Goal: Task Accomplishment & Management: Complete application form

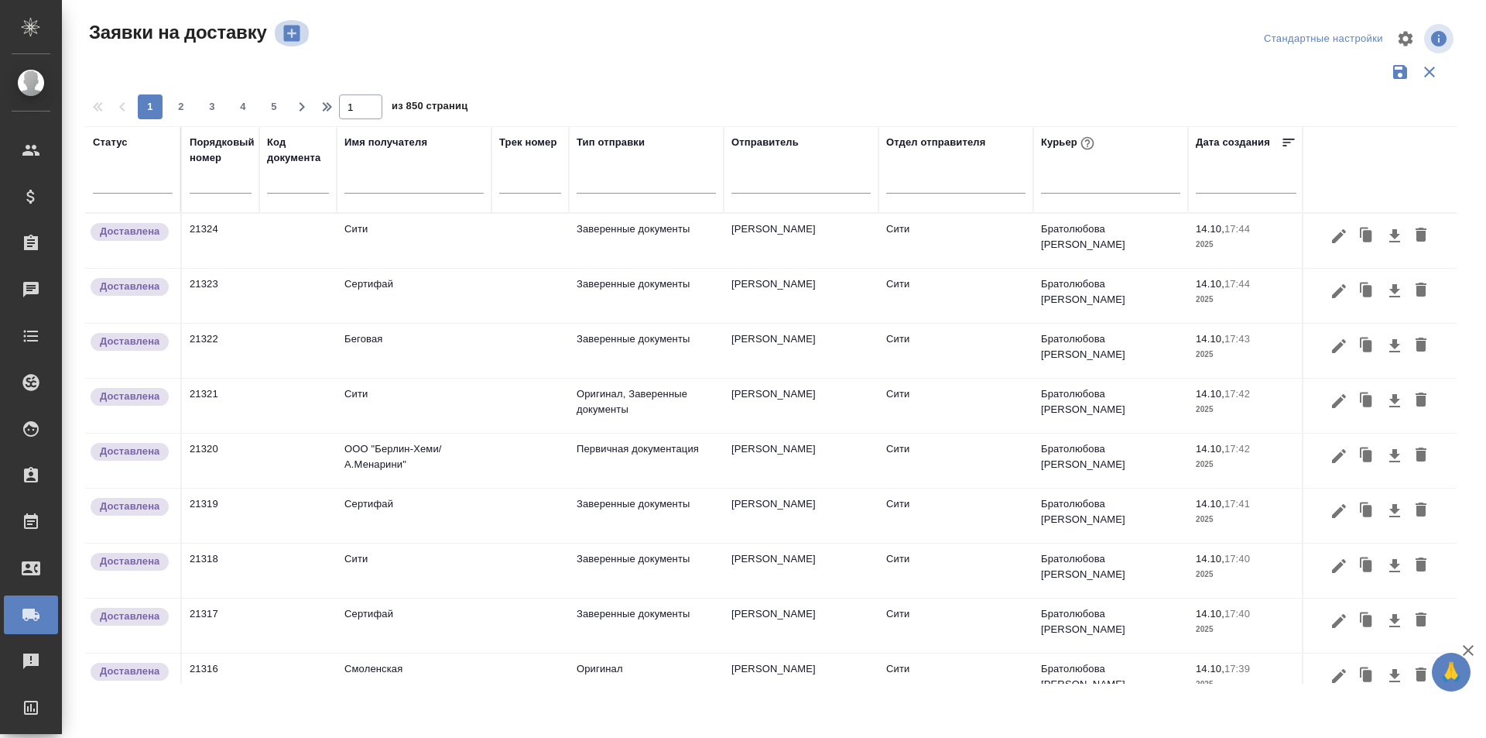
click at [286, 41] on icon "button" at bounding box center [291, 34] width 16 height 16
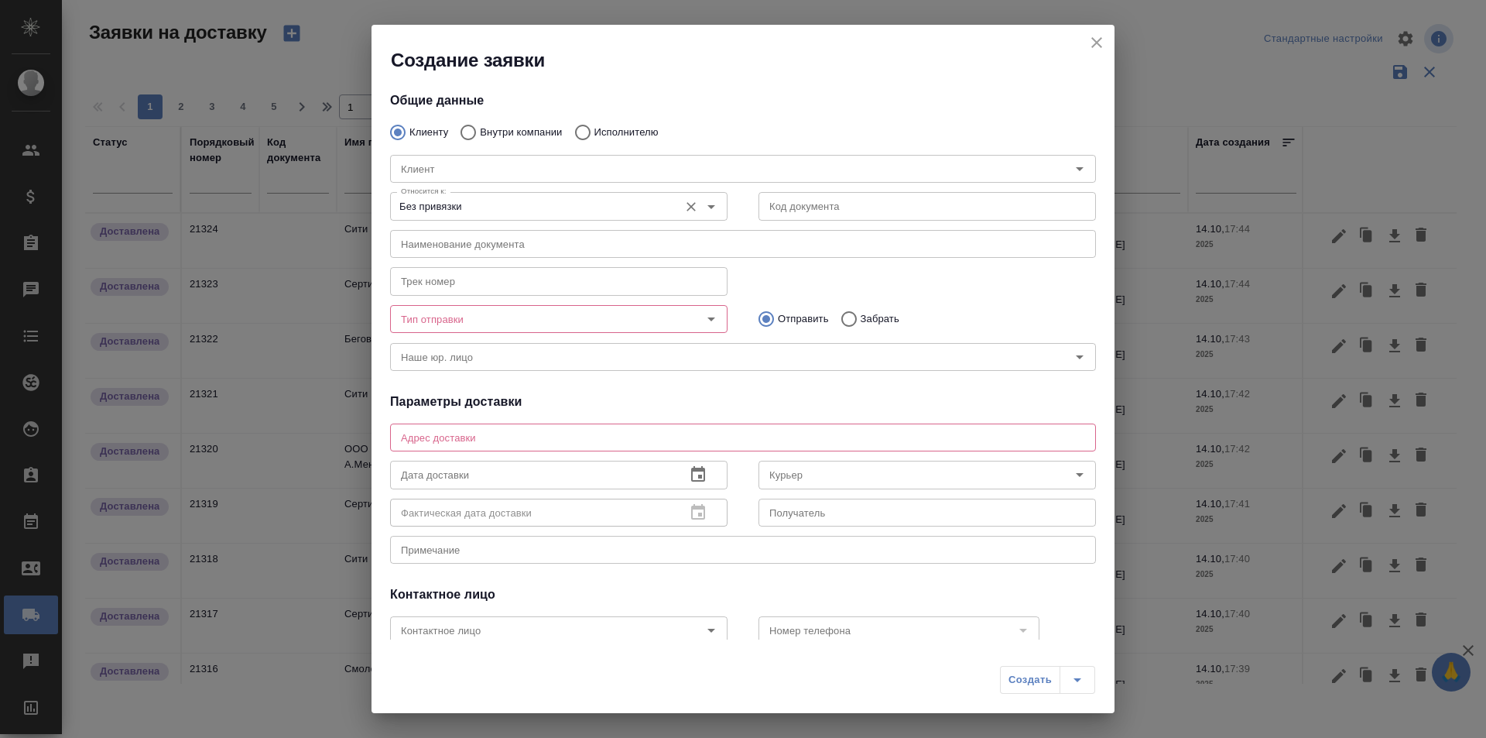
type input "[PERSON_NAME]"
click at [501, 128] on p "Внутри компании" at bounding box center [521, 132] width 82 height 15
click at [480, 128] on input "Внутри компании" at bounding box center [466, 132] width 28 height 33
radio input "true"
click at [494, 166] on input "Команда" at bounding box center [717, 168] width 645 height 19
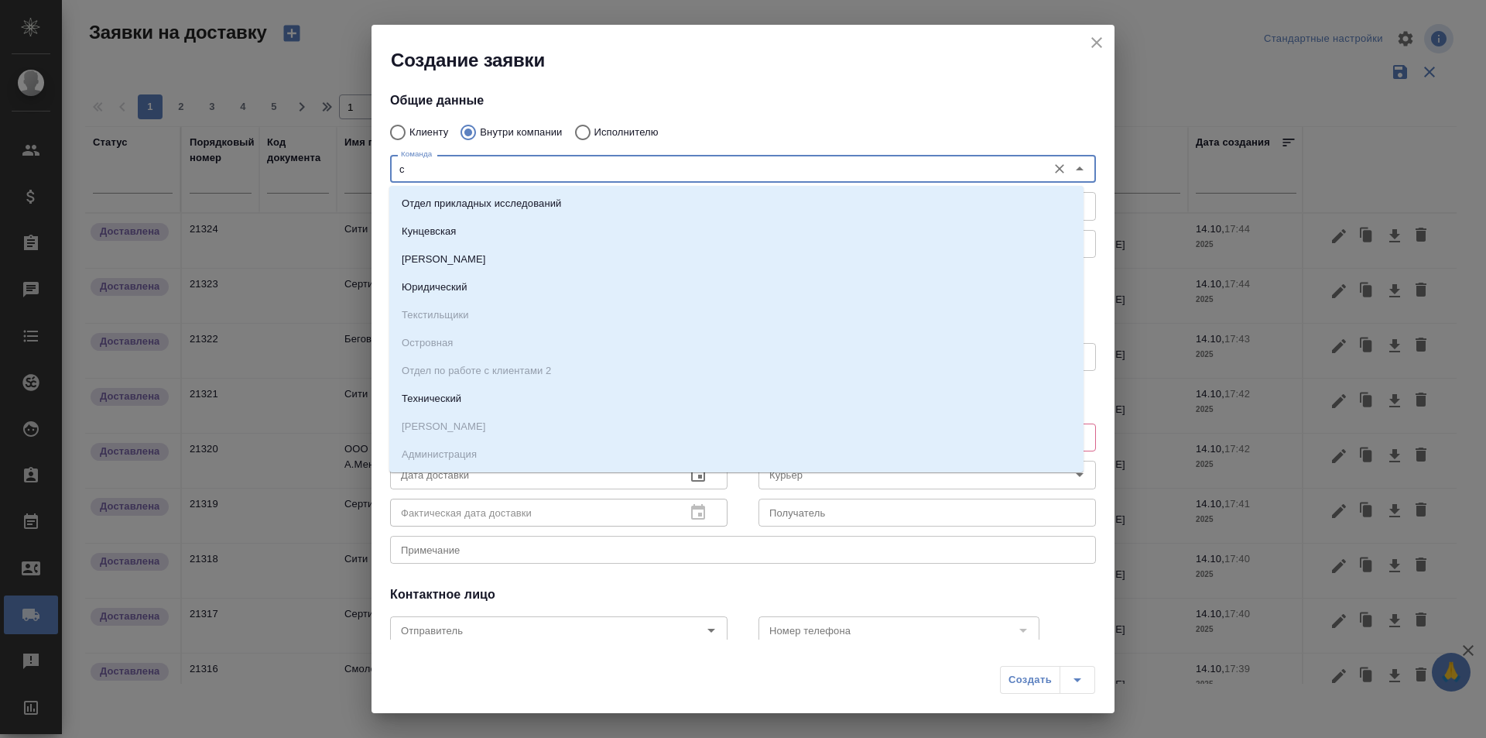
type input "см"
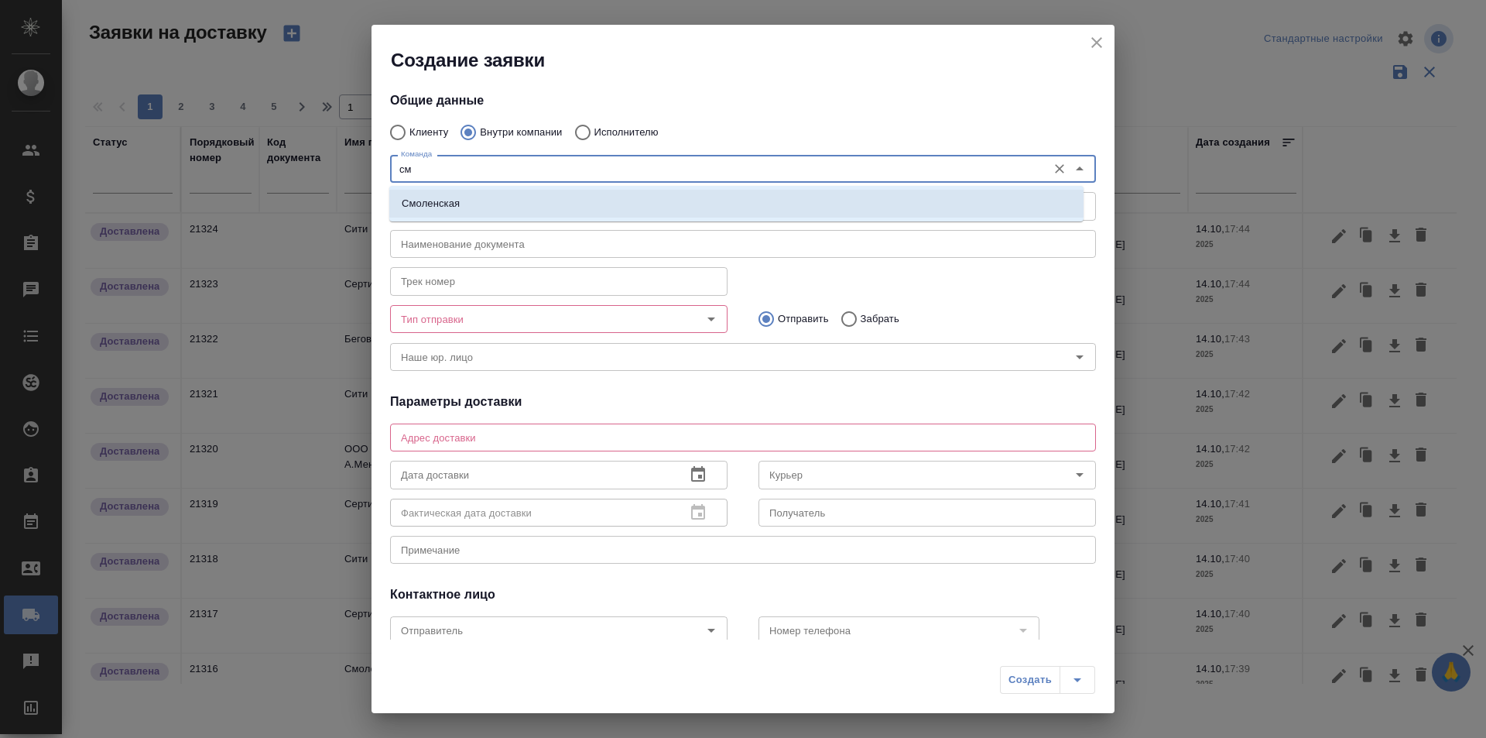
click at [546, 199] on li "Смоленская" at bounding box center [736, 204] width 694 height 28
type textarea "[STREET_ADDRESS]"
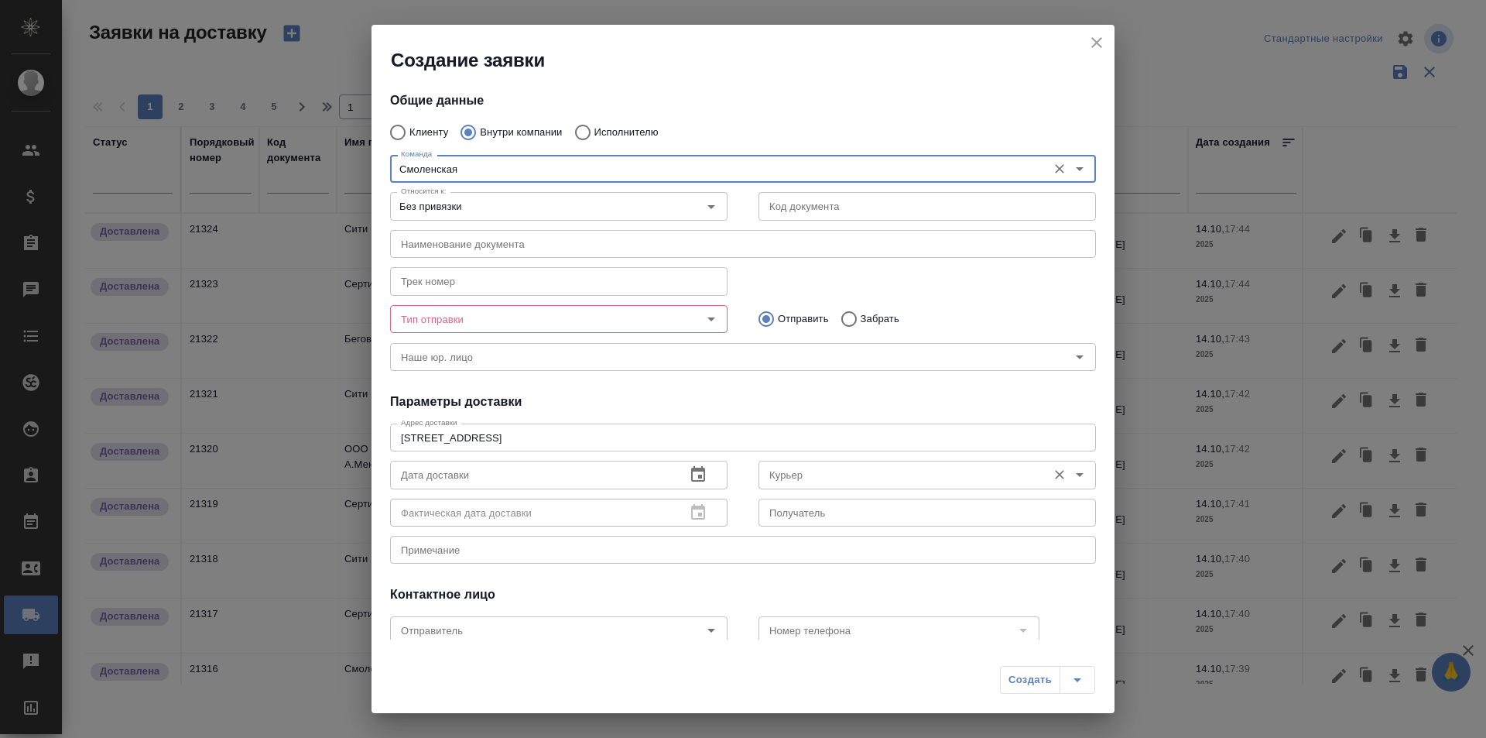
click at [789, 464] on div "Курьер" at bounding box center [927, 475] width 337 height 28
type input "Смоленская"
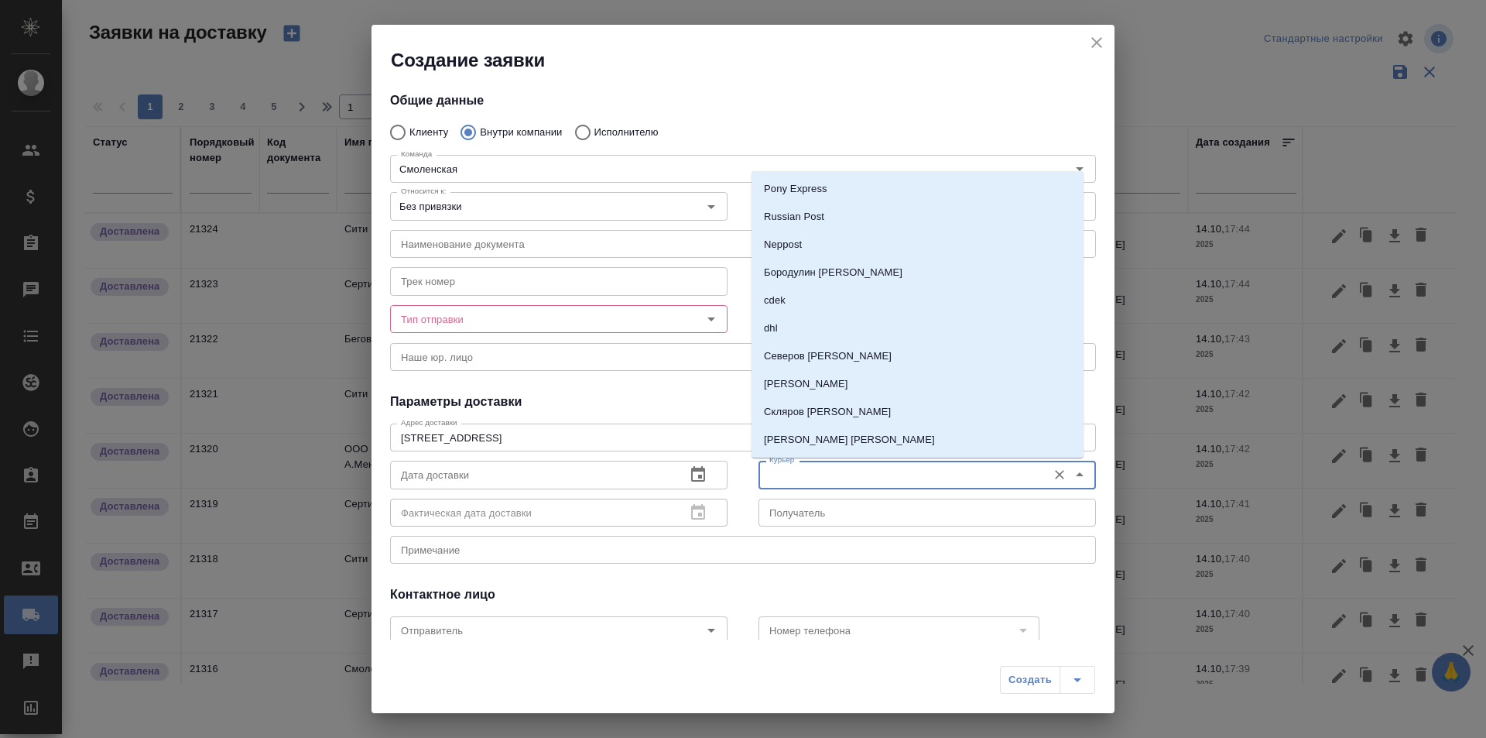
click at [789, 465] on input "Курьер" at bounding box center [901, 474] width 276 height 19
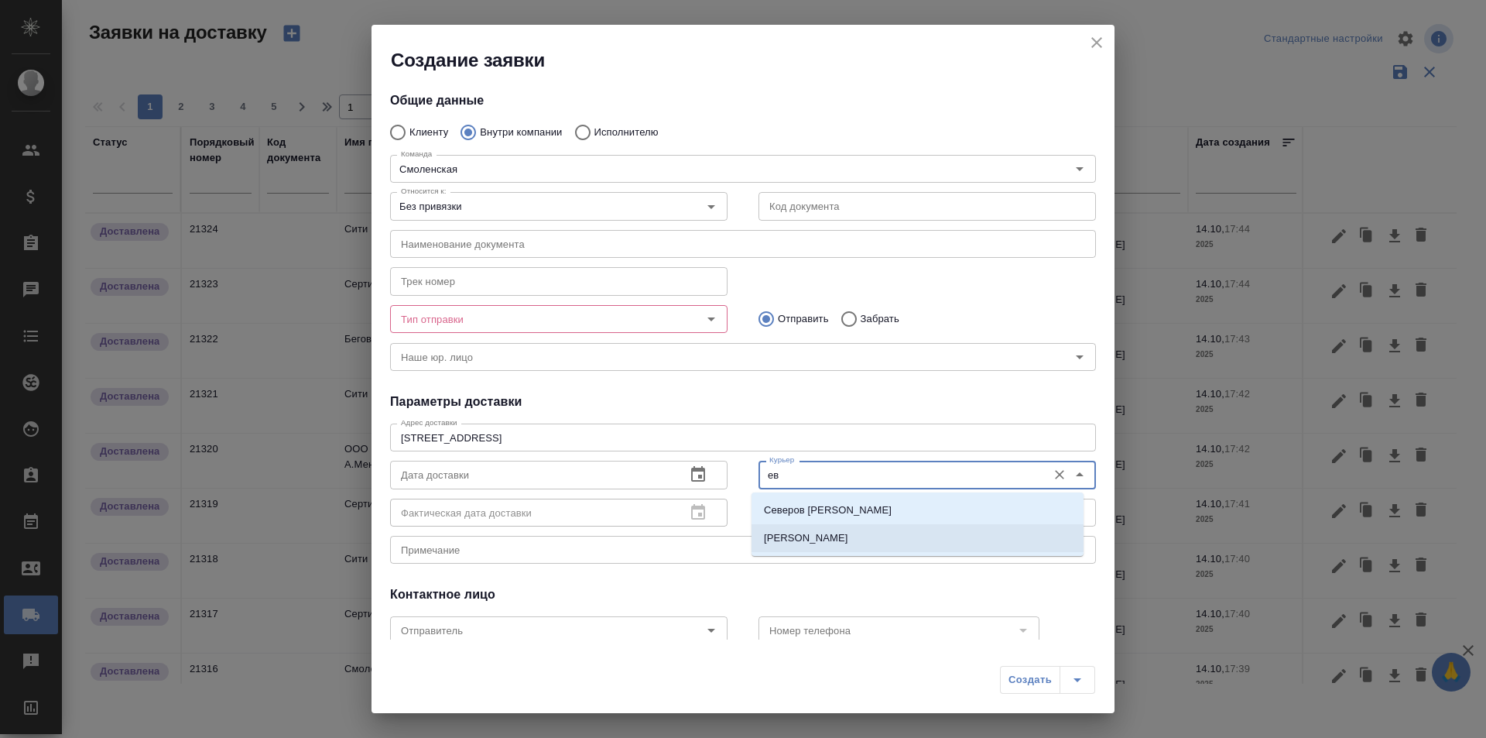
click at [833, 536] on p "[PERSON_NAME]" at bounding box center [806, 537] width 84 height 15
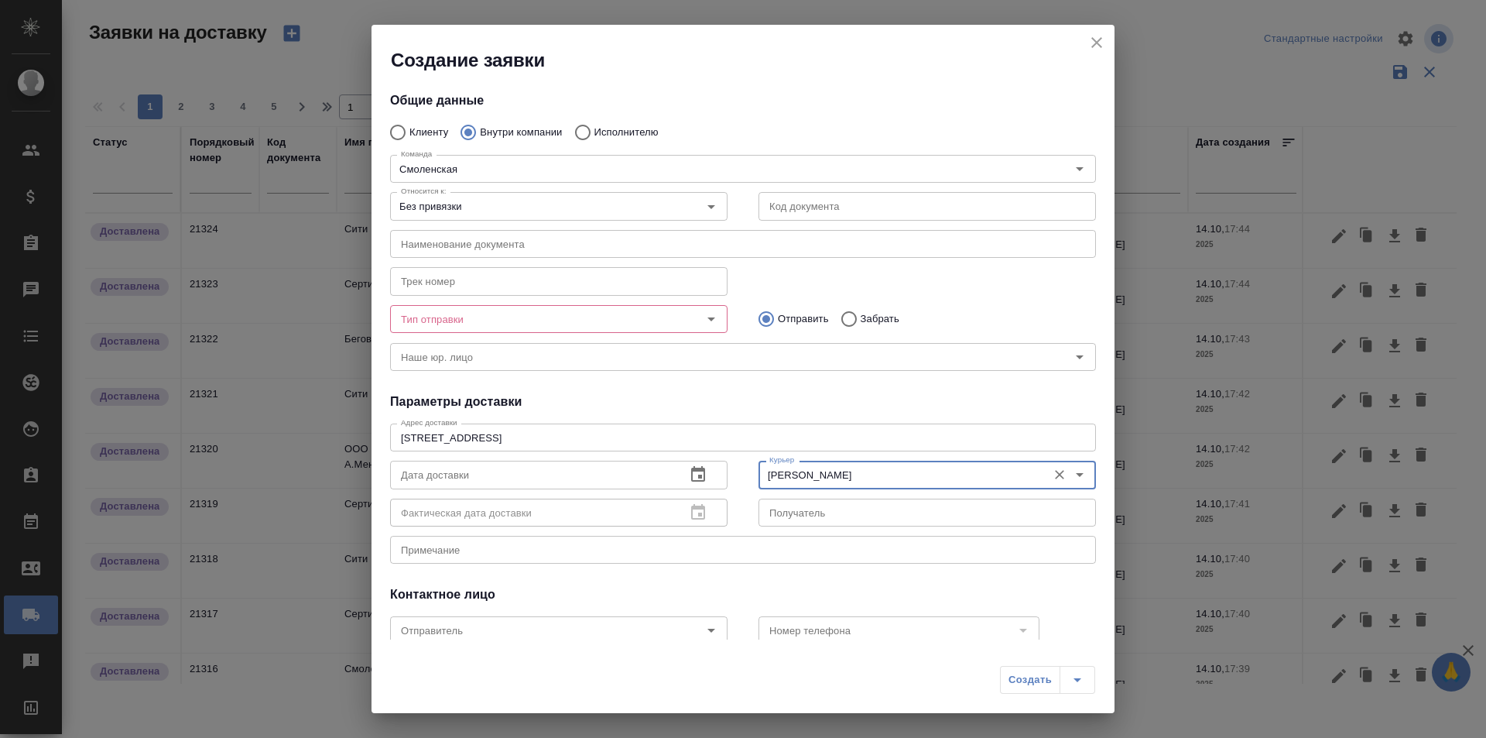
type input "[PERSON_NAME]"
click at [770, 197] on input "text" at bounding box center [927, 206] width 337 height 28
paste input "D_NF-244"
type input "D_NF-244"
click at [644, 312] on input "Тип отправки" at bounding box center [533, 319] width 276 height 19
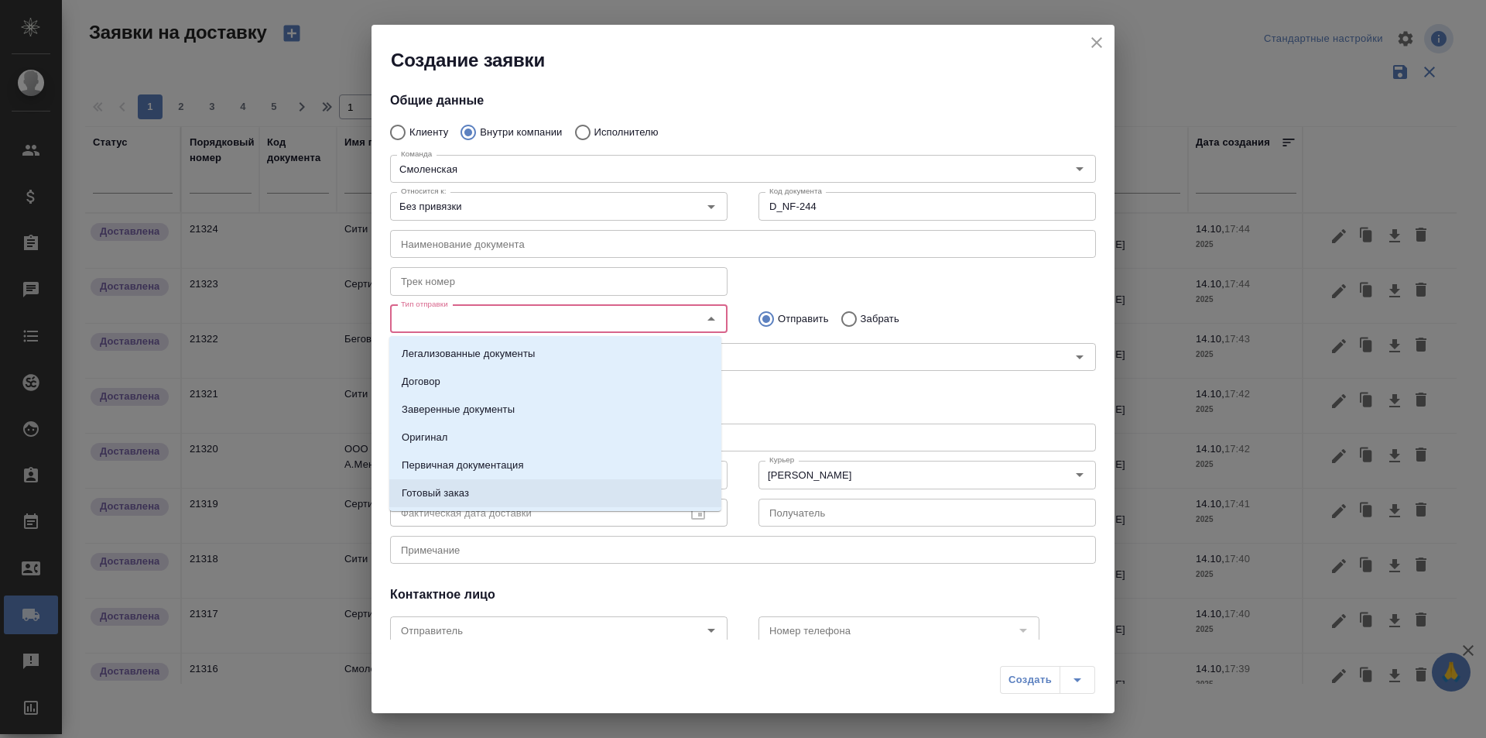
click at [529, 489] on li "Готовый заказ" at bounding box center [555, 493] width 332 height 28
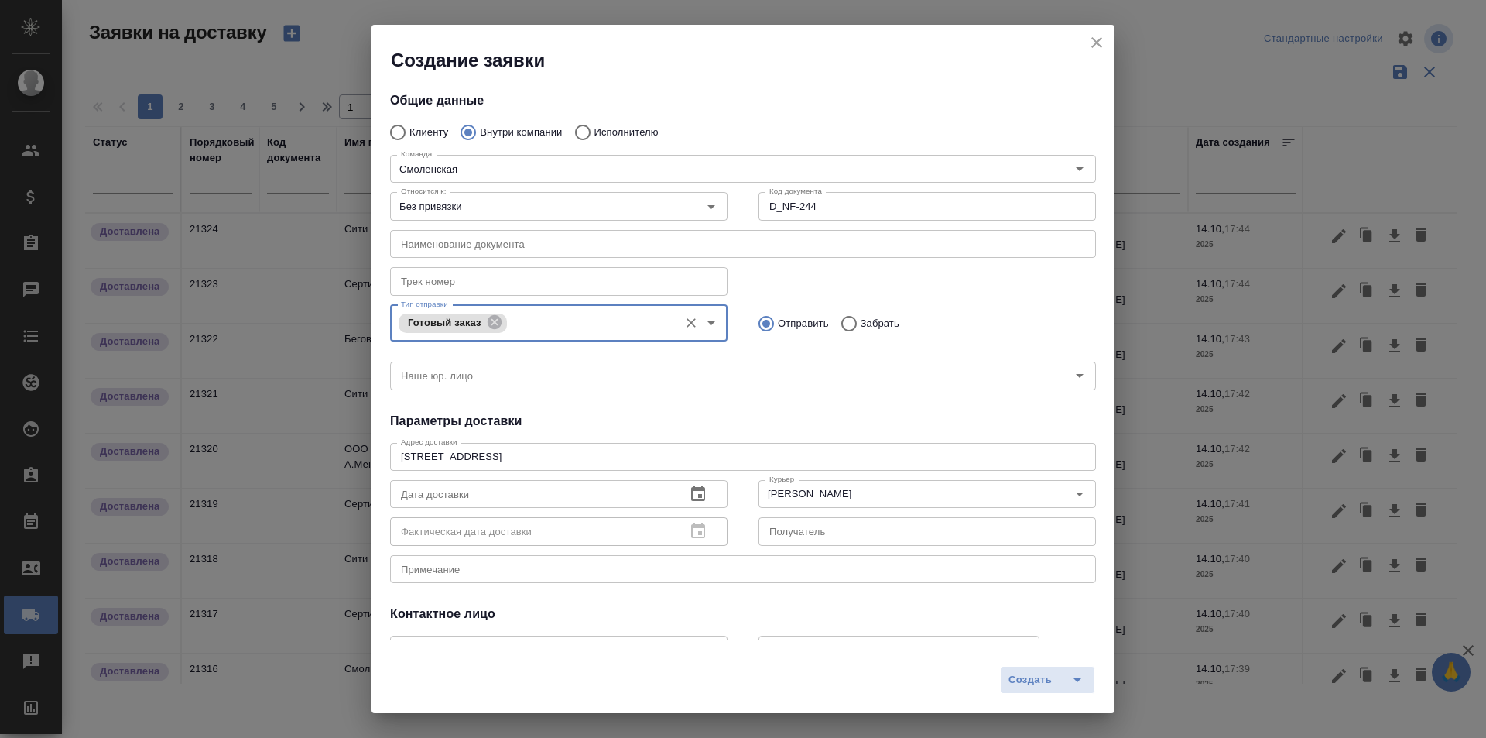
click at [827, 207] on input "D_NF-244" at bounding box center [927, 206] width 337 height 28
drag, startPoint x: 827, startPoint y: 207, endPoint x: 657, endPoint y: 207, distance: 169.5
click at [657, 207] on div "Относится к: Без привязки Относится к: Код документа D_NF-244 Код документа" at bounding box center [743, 204] width 737 height 68
click at [793, 206] on input "text" at bounding box center [927, 206] width 337 height 28
paste input "D_NF-244"
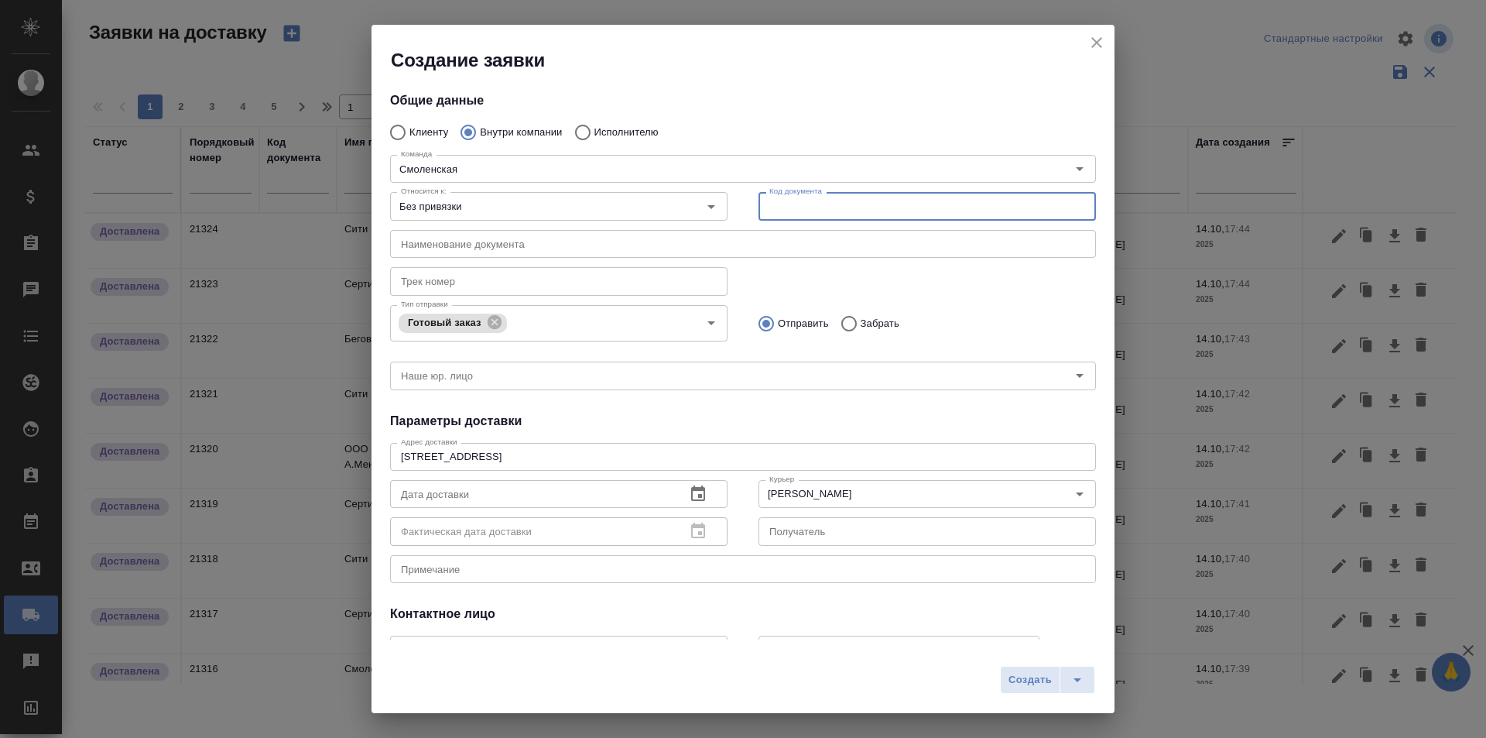
type input "D_NF-244"
click at [803, 290] on div "Тип отправки Готовый заказ Тип отправки Отправить Забрать" at bounding box center [743, 321] width 737 height 77
click at [824, 220] on input "D_NF-244" at bounding box center [927, 206] width 337 height 28
drag, startPoint x: 827, startPoint y: 211, endPoint x: 755, endPoint y: 214, distance: 72.1
click at [759, 214] on input "D_NF-244" at bounding box center [927, 206] width 337 height 28
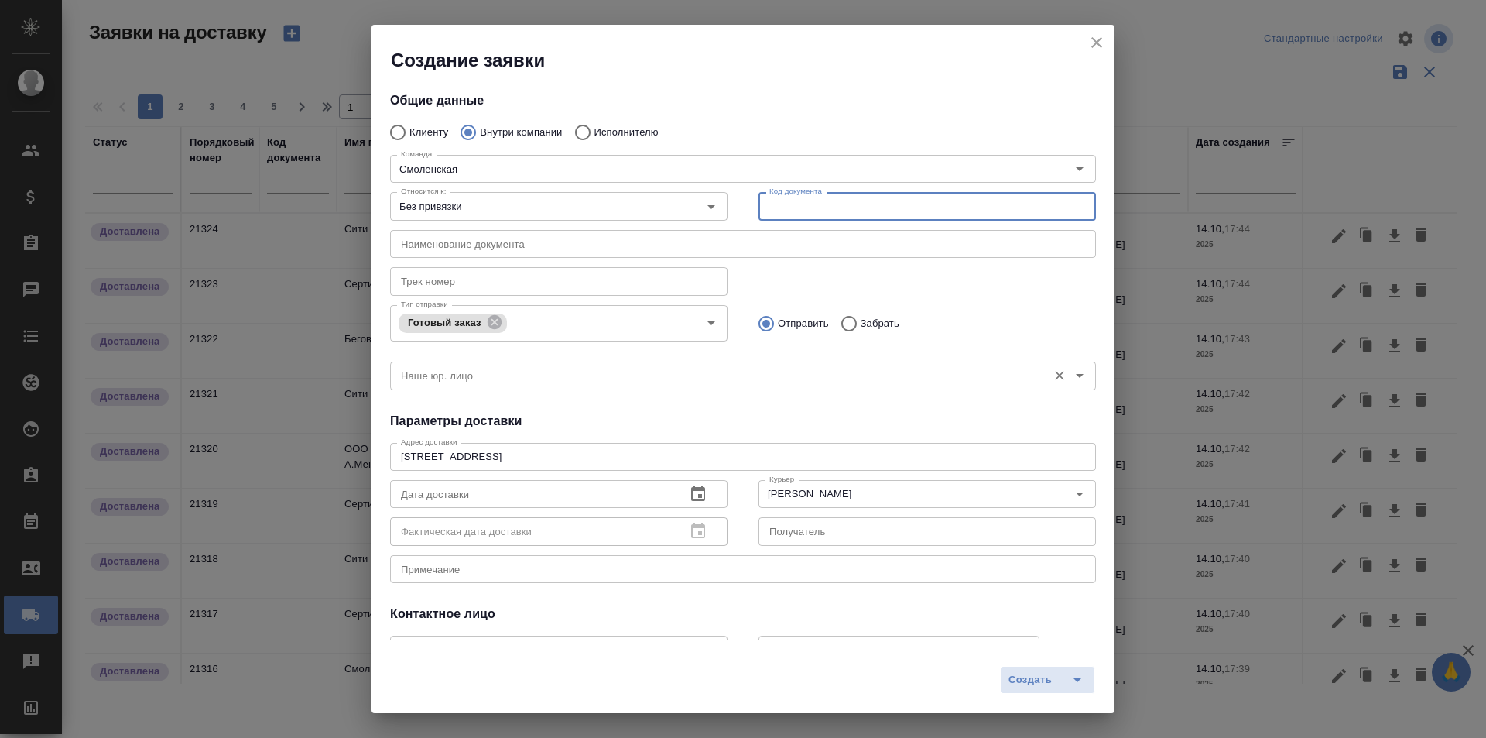
scroll to position [77, 0]
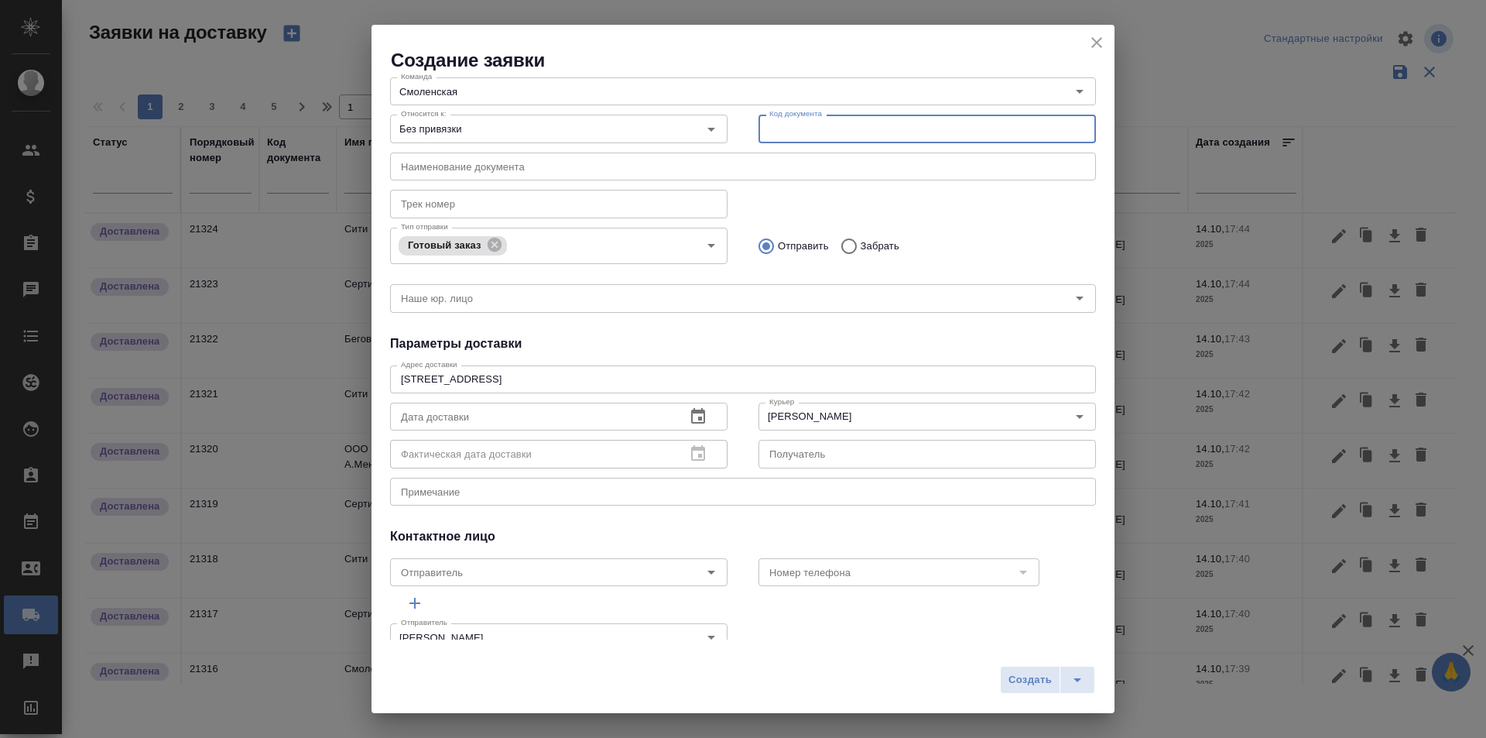
click at [602, 495] on textarea at bounding box center [743, 491] width 684 height 12
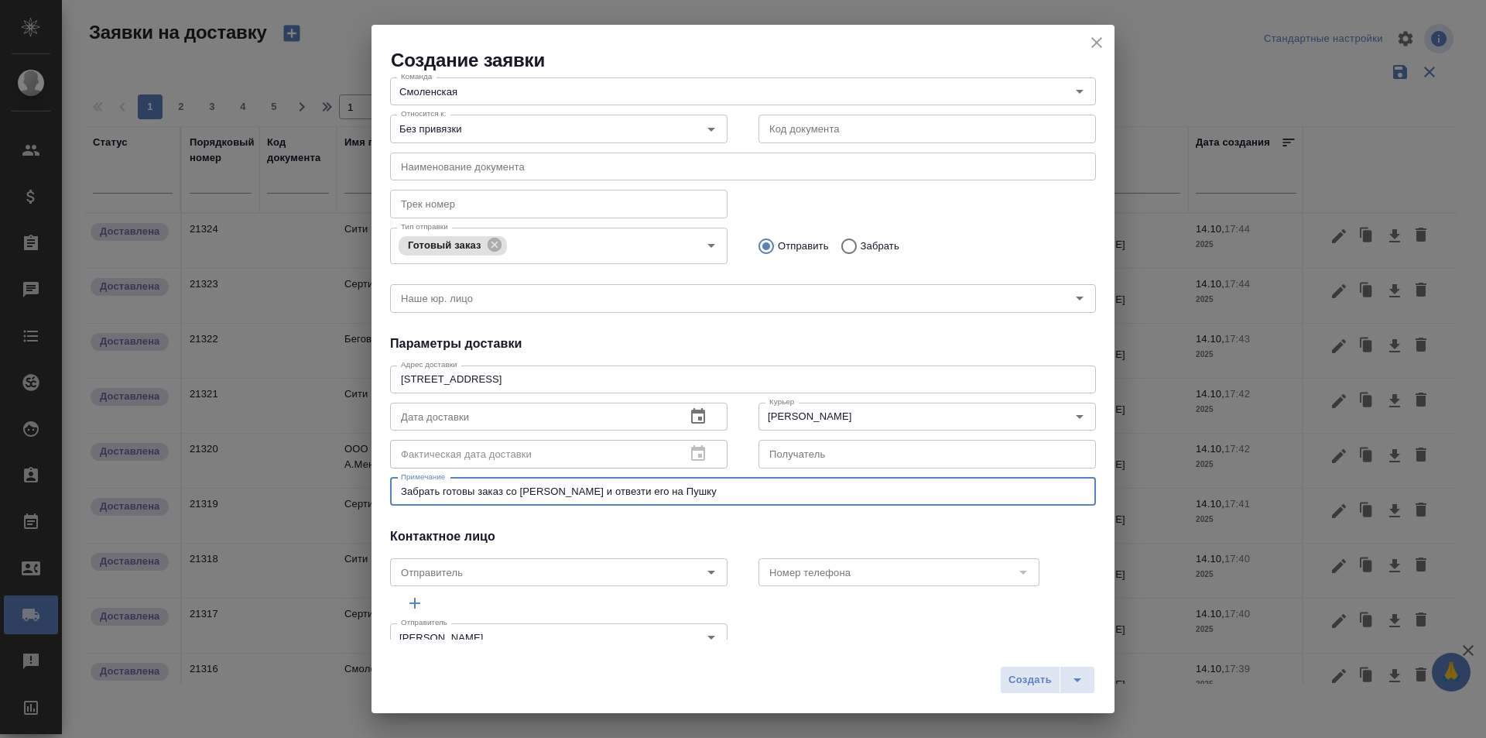
scroll to position [0, 0]
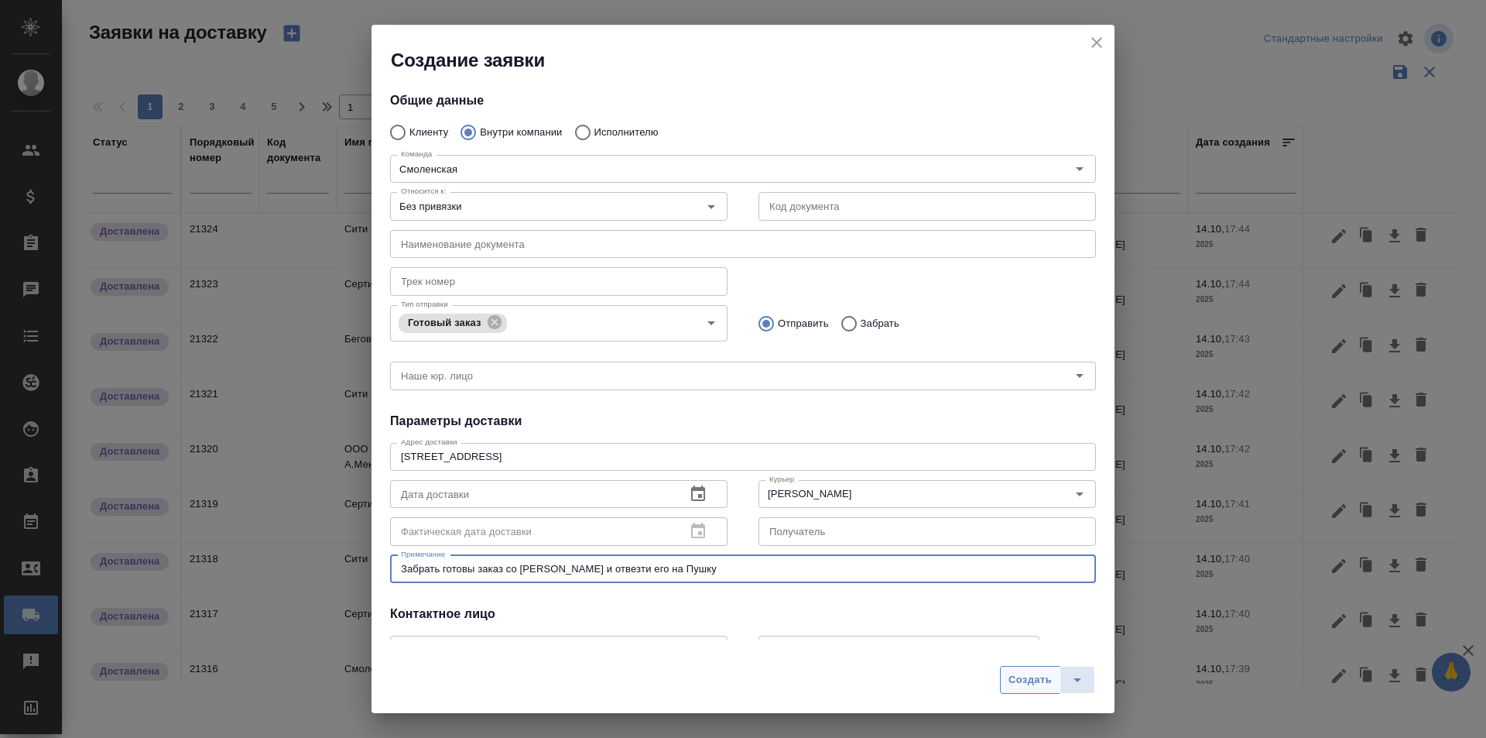
type textarea "Забрать готовы заказ со [PERSON_NAME] и отвезти его на Пушку"
click at [1034, 688] on span "Создать" at bounding box center [1030, 680] width 43 height 18
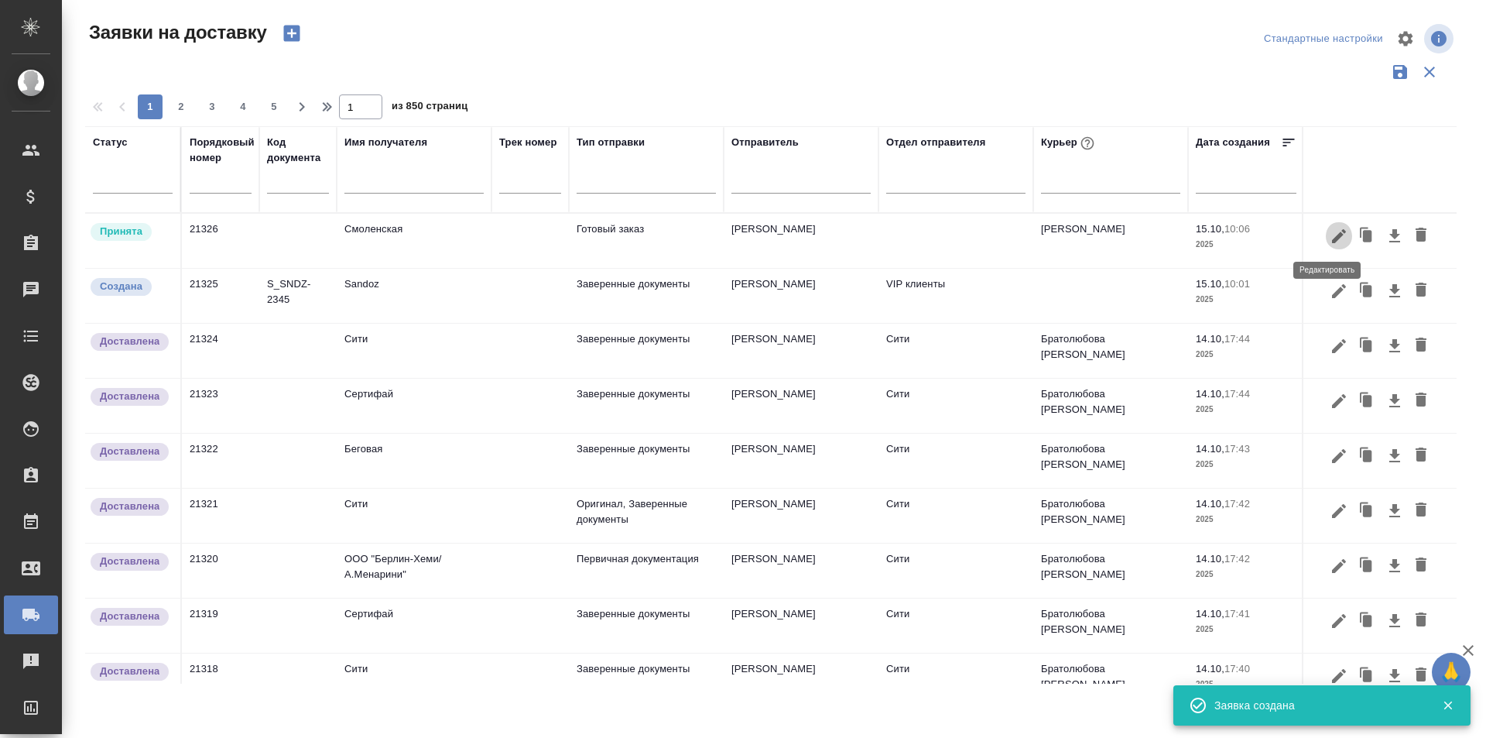
click at [1330, 245] on icon "button" at bounding box center [1339, 236] width 19 height 19
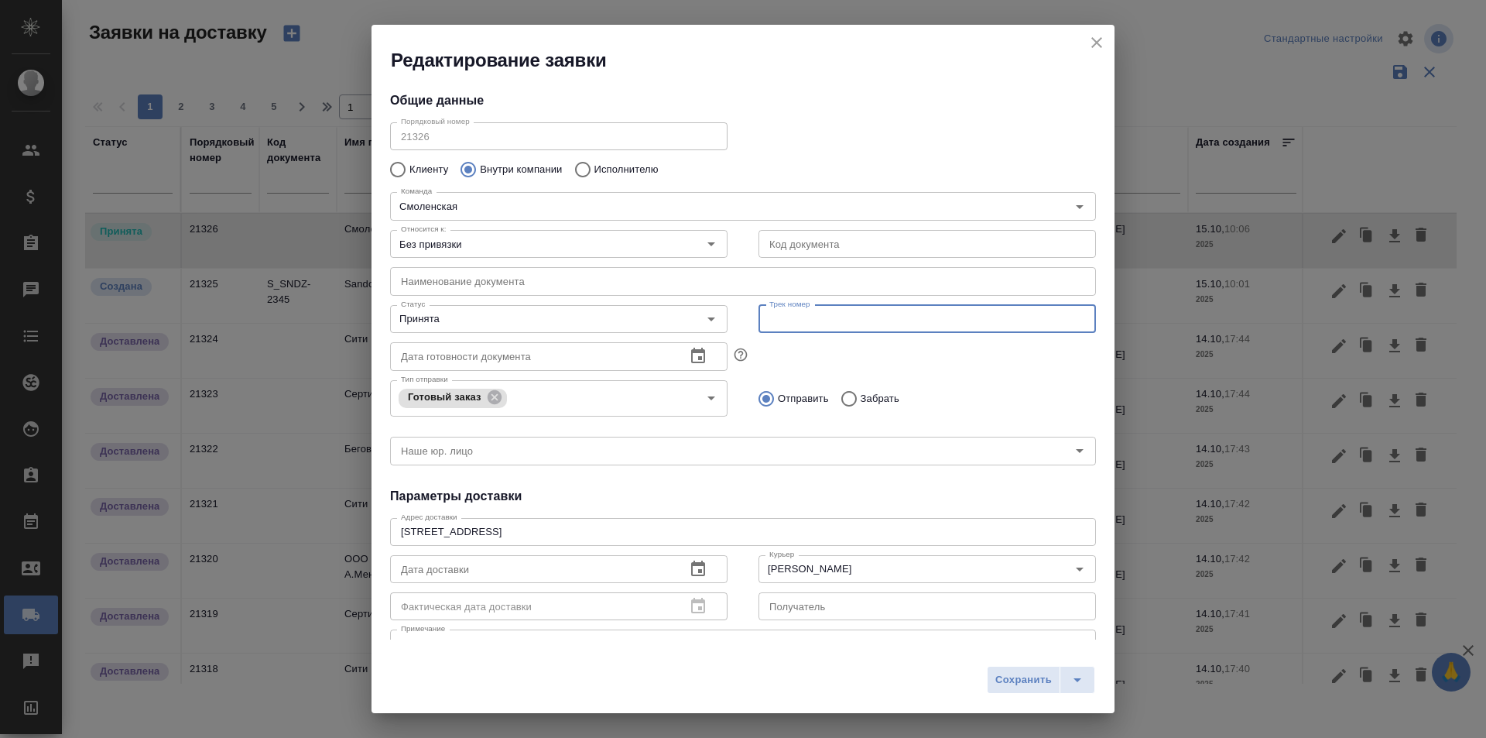
click at [820, 320] on input "text" at bounding box center [927, 319] width 337 height 28
click at [817, 261] on div "Наименование документа Наименование документа" at bounding box center [743, 279] width 737 height 68
click at [816, 249] on input "text" at bounding box center [927, 244] width 337 height 28
paste input "D_NF-244"
type input "D_NF-244"
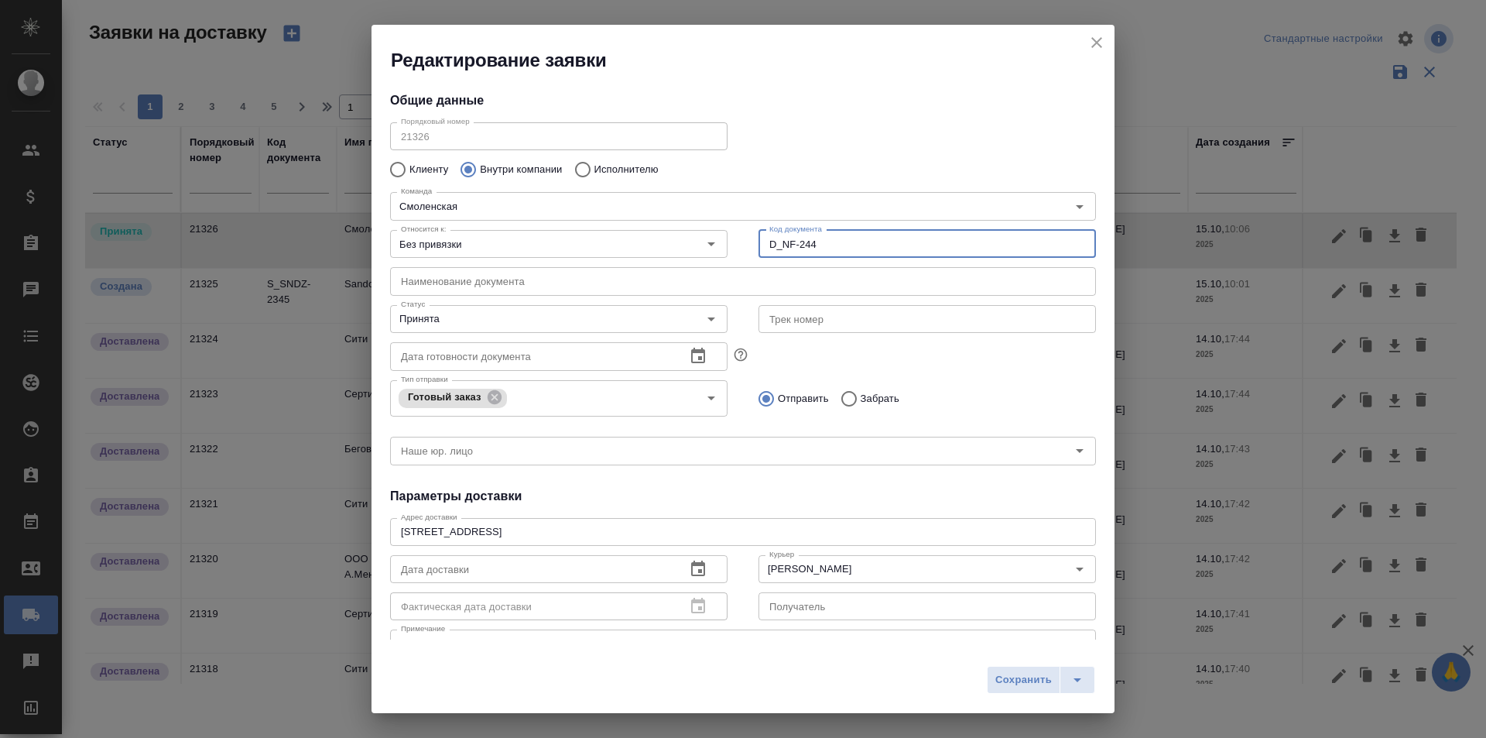
click at [749, 253] on div "Наименование документа Наименование документа" at bounding box center [743, 279] width 737 height 68
click at [1023, 685] on span "Сохранить" at bounding box center [1023, 680] width 57 height 18
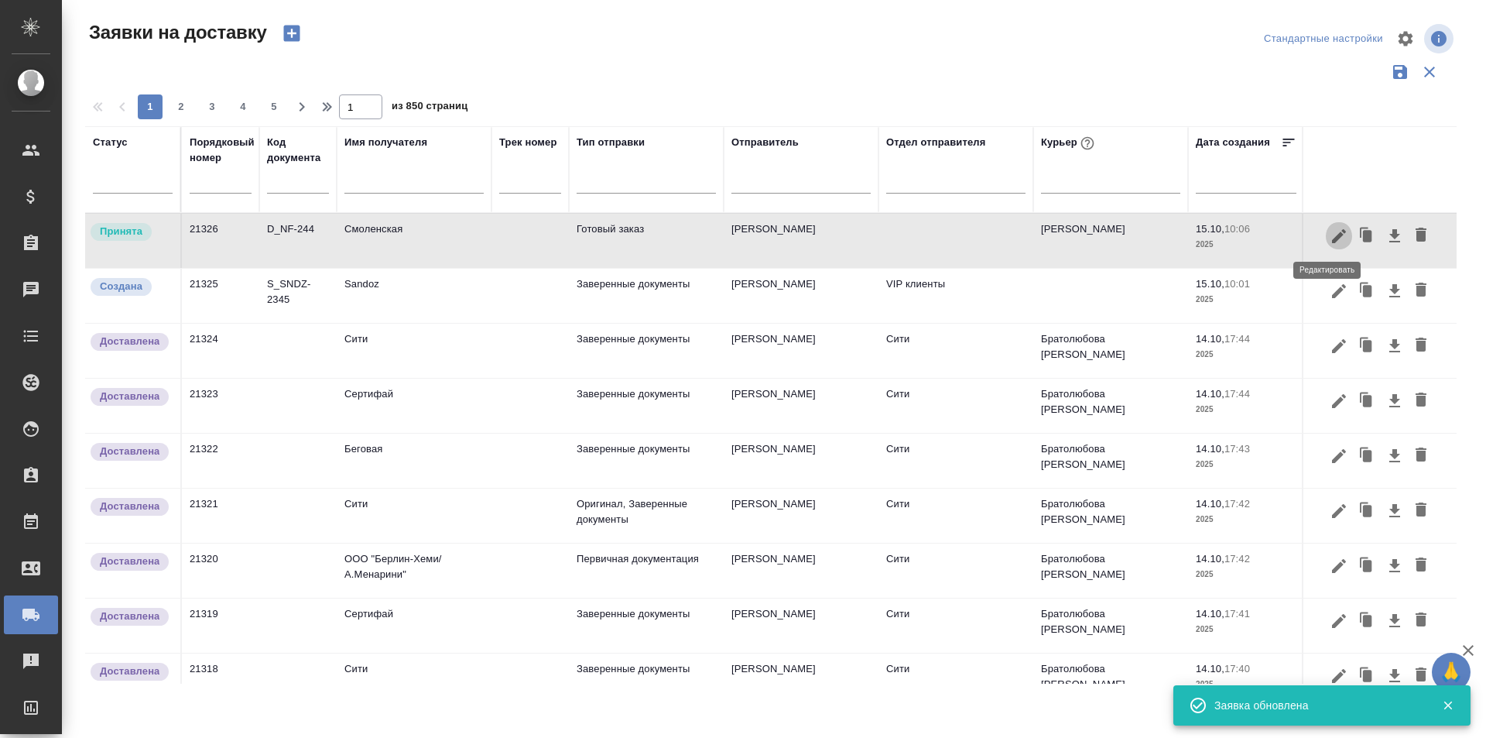
click at [1332, 240] on icon "button" at bounding box center [1339, 235] width 14 height 14
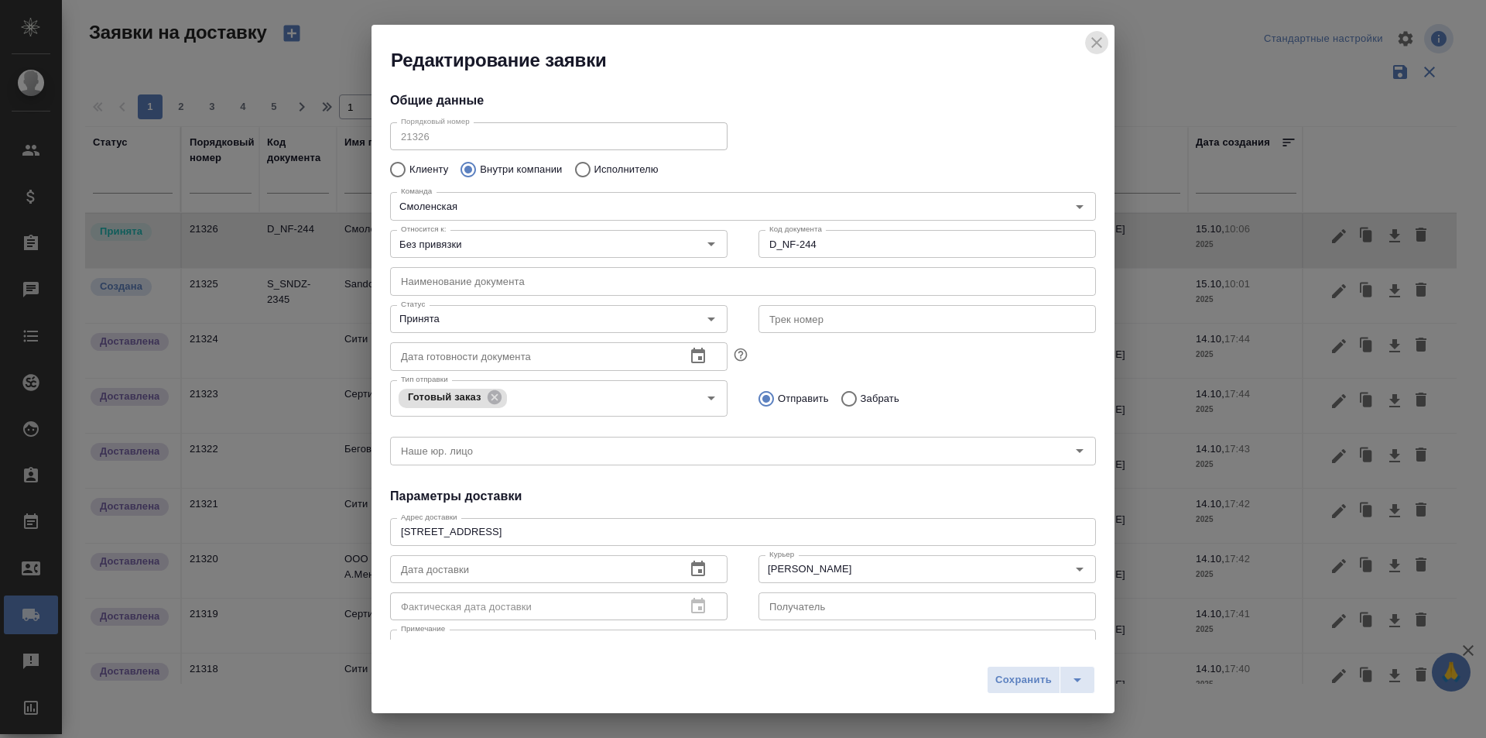
click at [1098, 50] on icon "close" at bounding box center [1097, 42] width 19 height 19
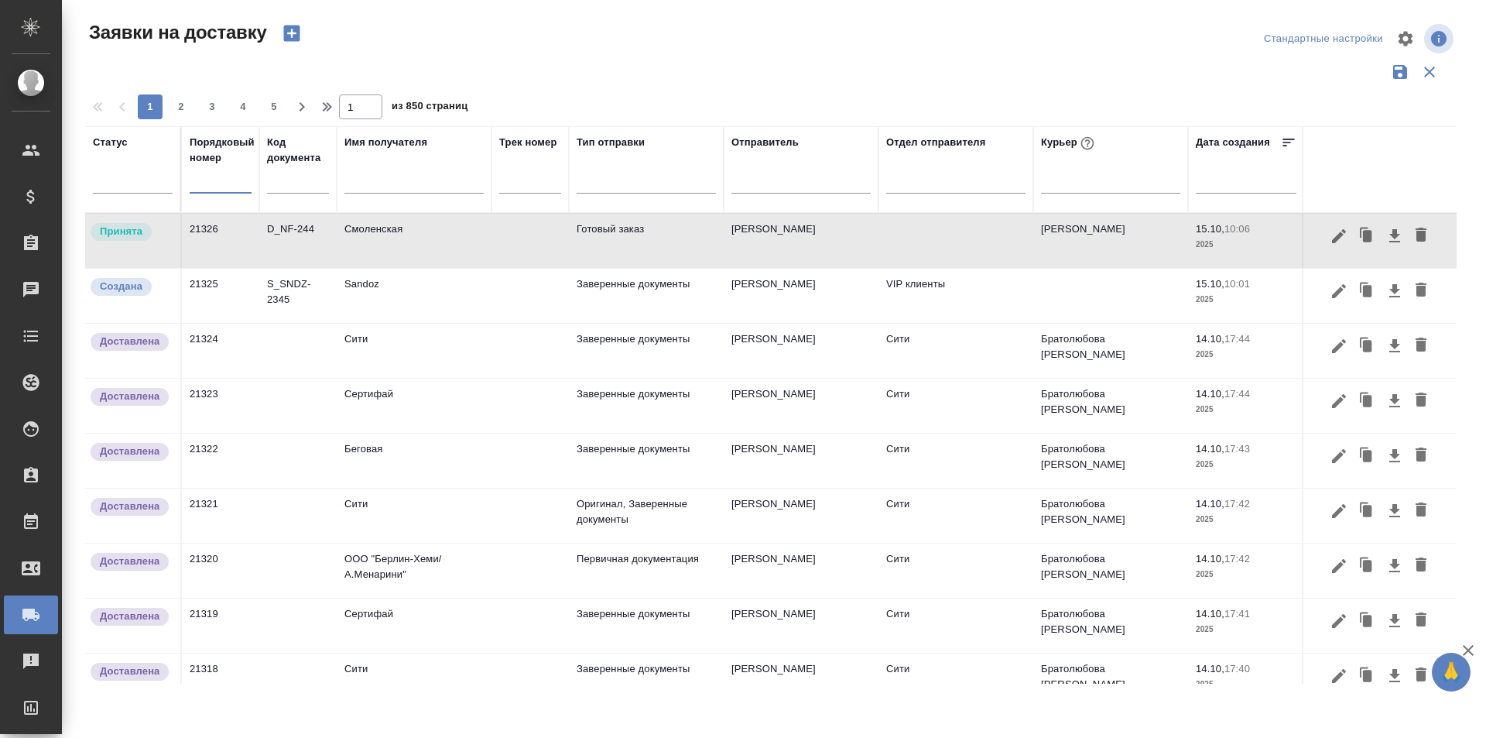
click at [218, 183] on input "text" at bounding box center [221, 182] width 62 height 22
paste input "21249"
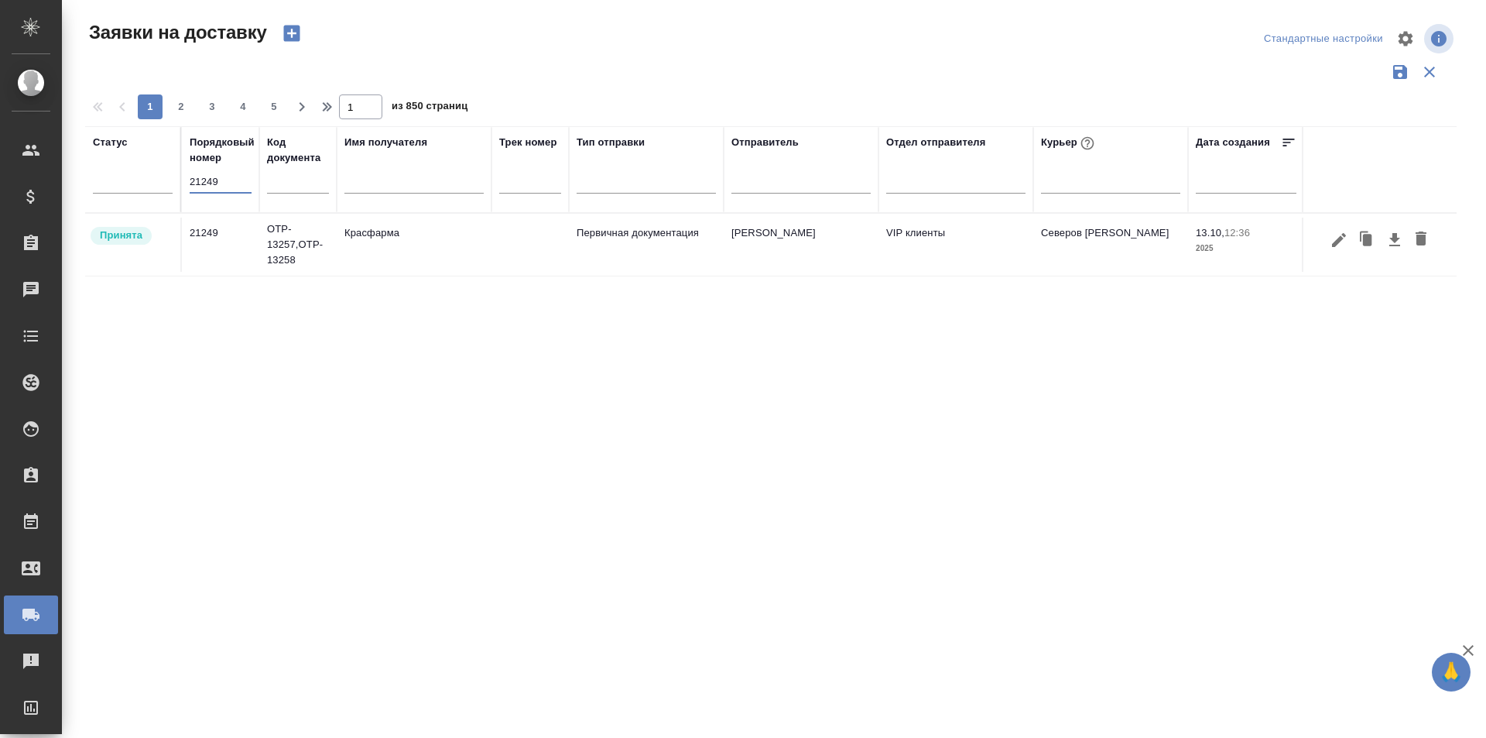
type input "21249"
click at [1324, 245] on div at bounding box center [1380, 239] width 138 height 29
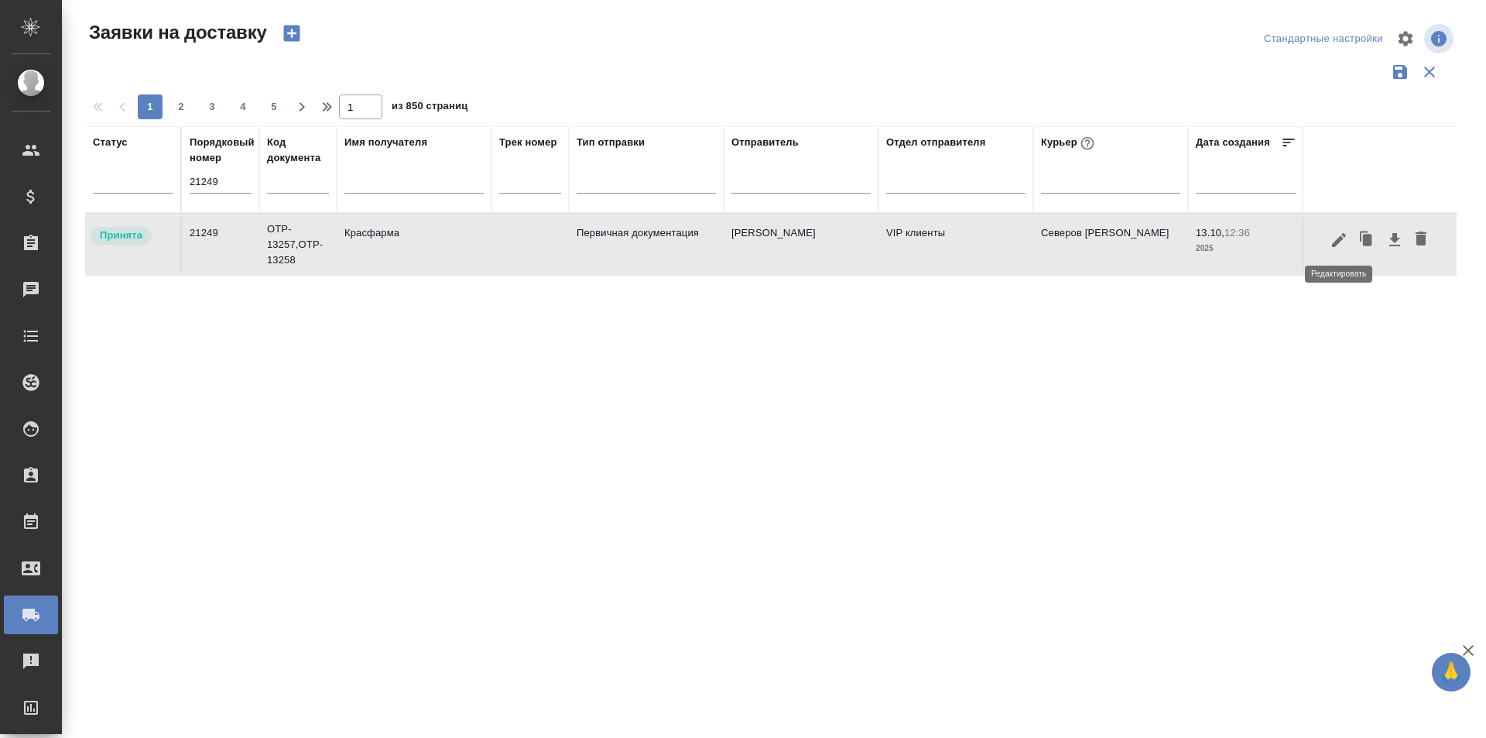
click at [1334, 239] on icon "button" at bounding box center [1339, 240] width 19 height 19
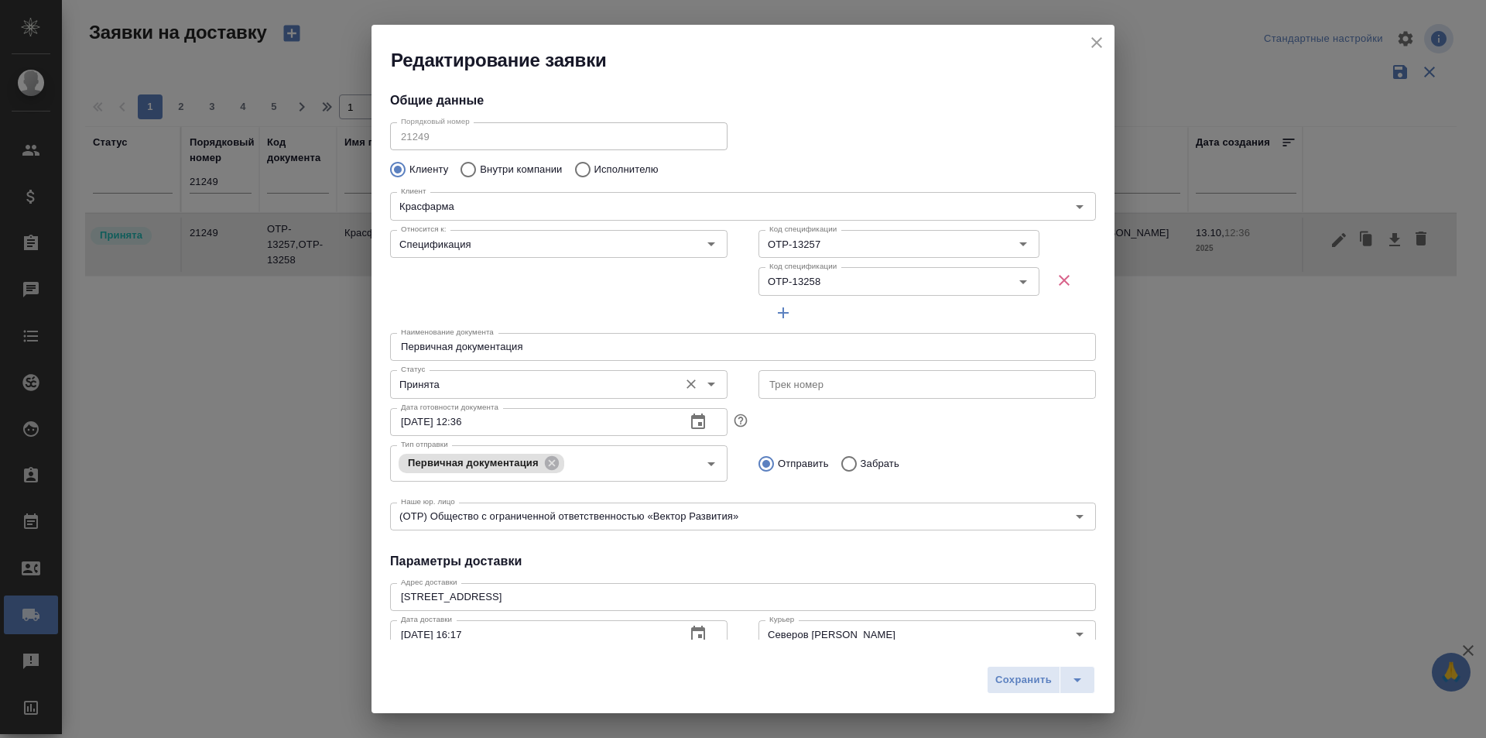
type input "[PERSON_NAME]"
type input "[PHONE_NUMBER]"
type input "VIP клиенты"
click at [533, 370] on div "Принята Статус" at bounding box center [558, 384] width 337 height 28
click at [508, 377] on input "Принята" at bounding box center [533, 384] width 276 height 19
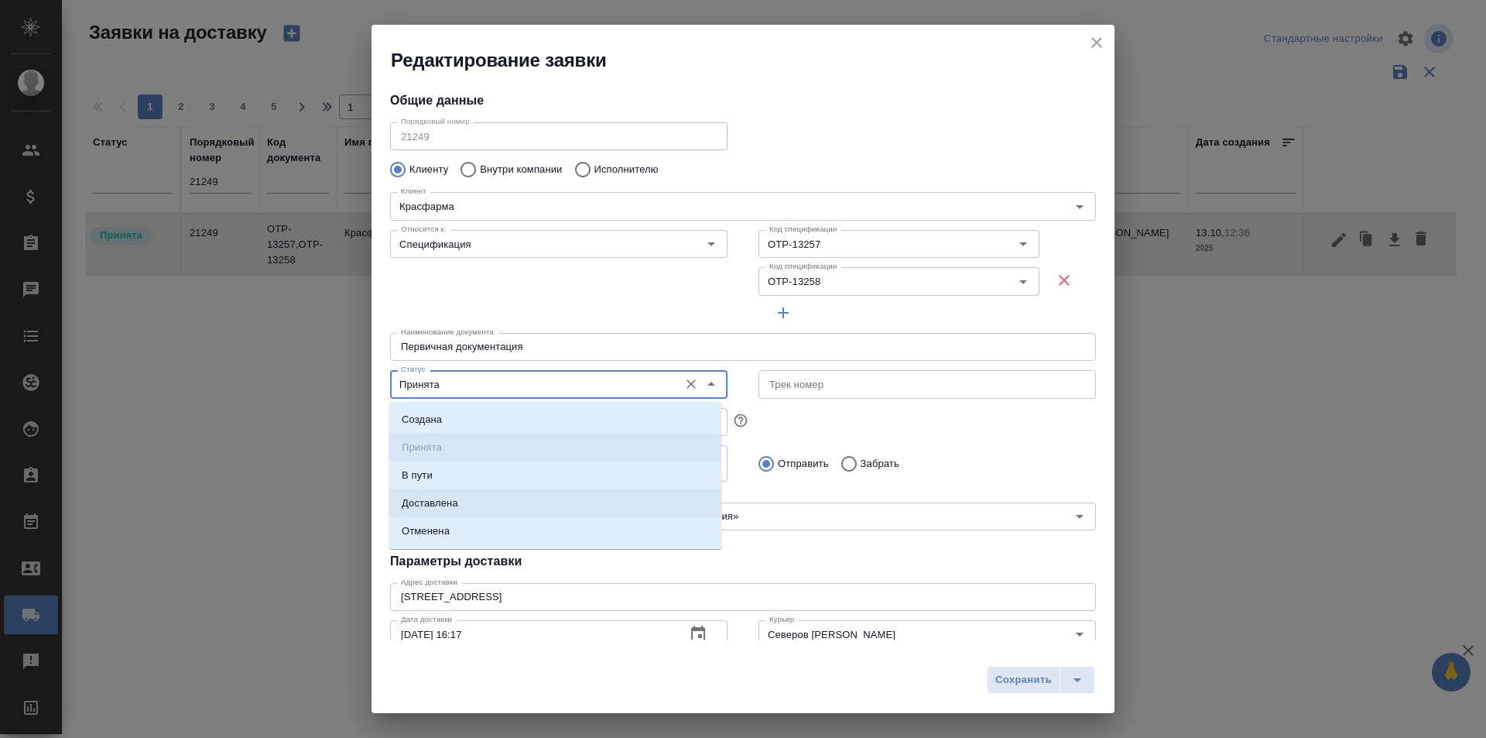
click at [510, 510] on li "Доставлена" at bounding box center [555, 503] width 332 height 28
type input "Доставлена"
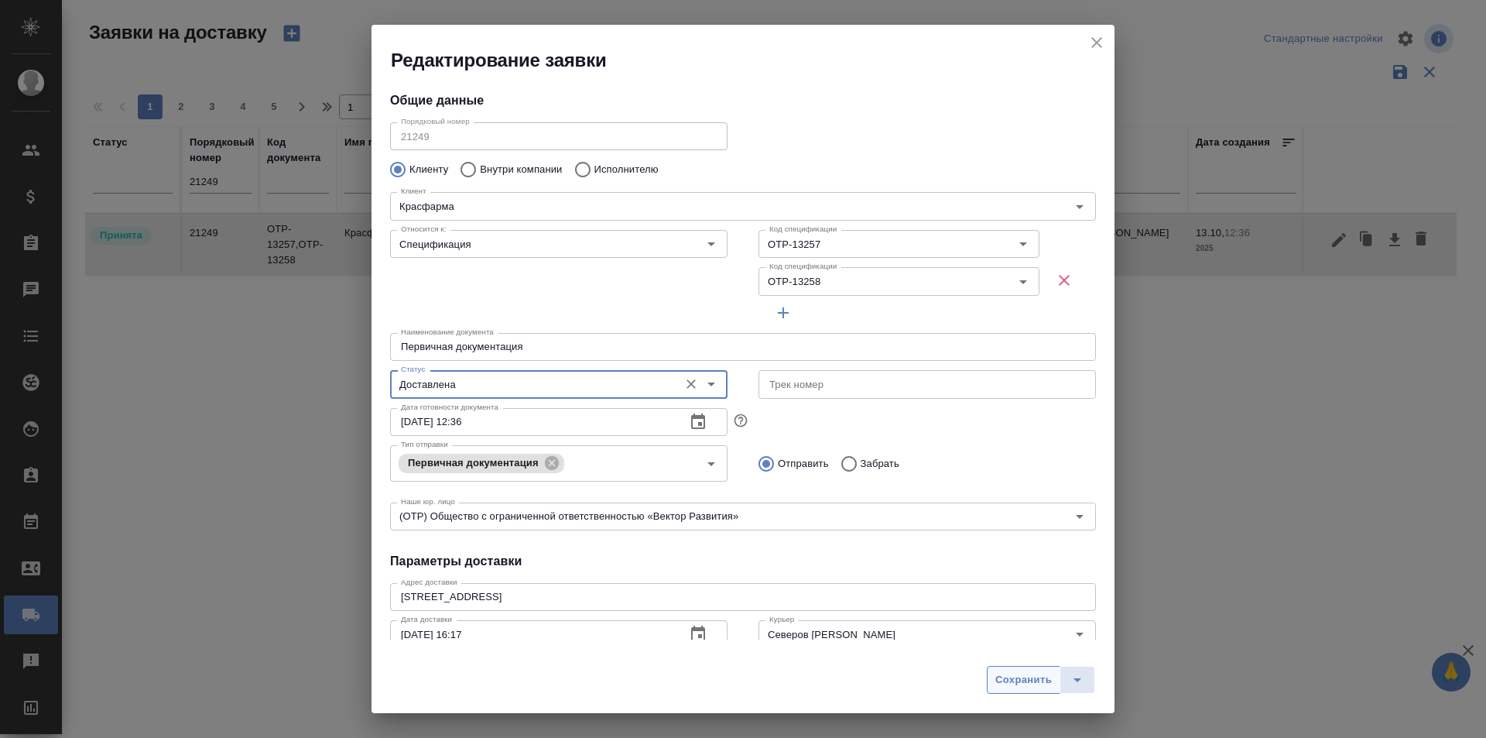
click at [1015, 687] on span "Сохранить" at bounding box center [1023, 680] width 57 height 18
